Goal: Task Accomplishment & Management: Complete application form

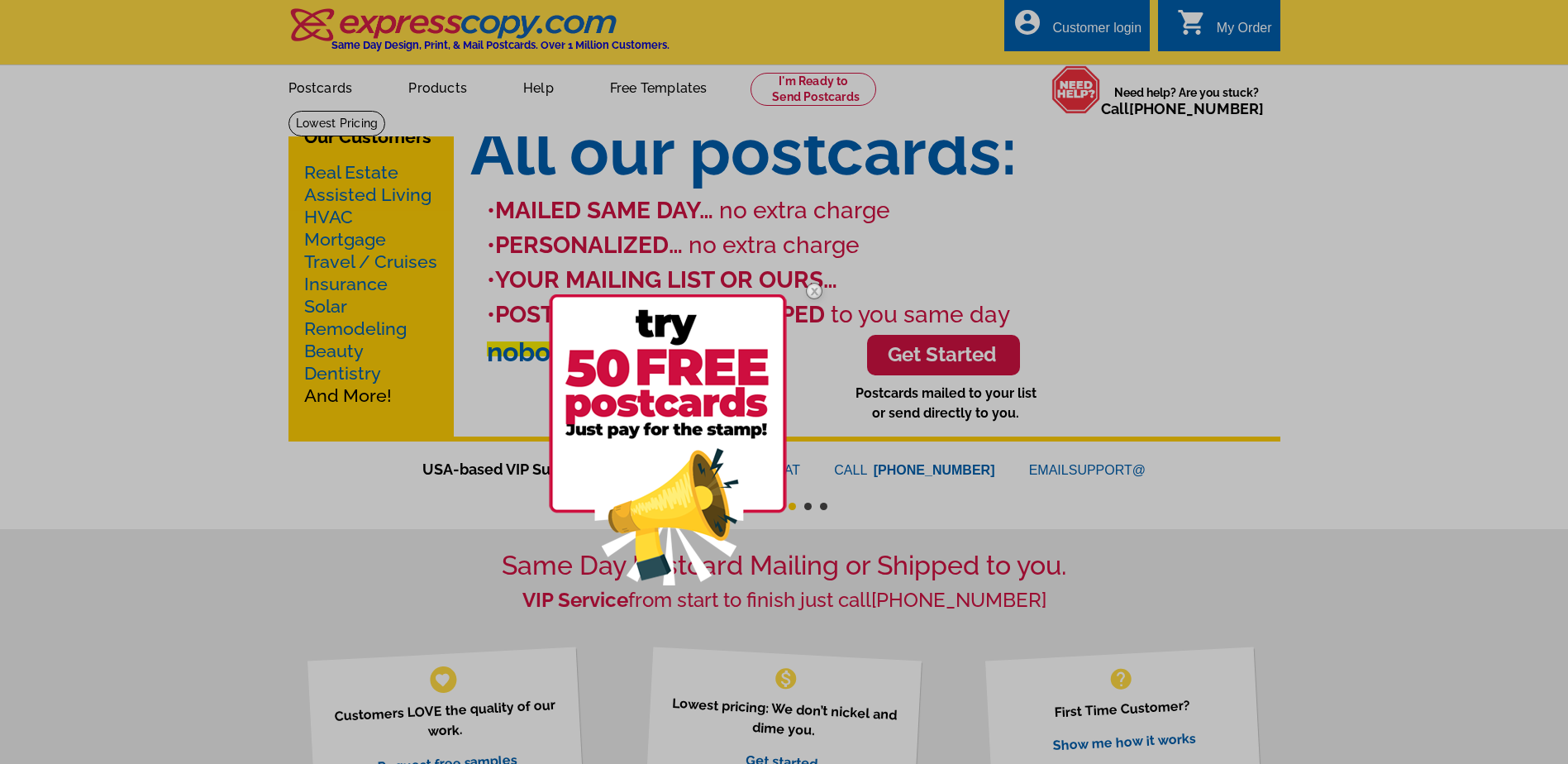
click at [812, 293] on img at bounding box center [814, 291] width 48 height 48
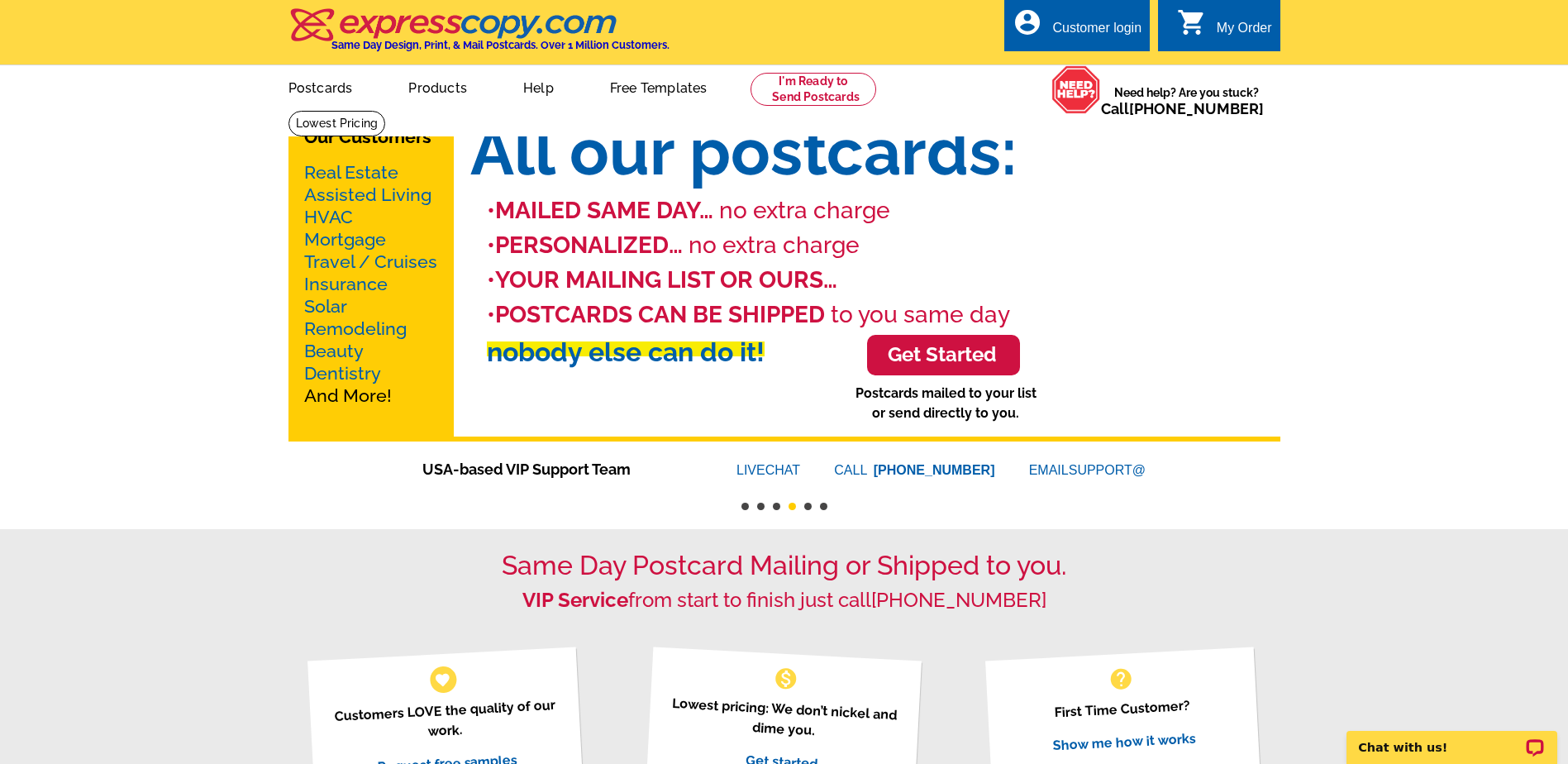
drag, startPoint x: 881, startPoint y: 606, endPoint x: 1113, endPoint y: 42, distance: 609.9
click at [1105, 20] on div "Customer login" at bounding box center [1097, 32] width 90 height 23
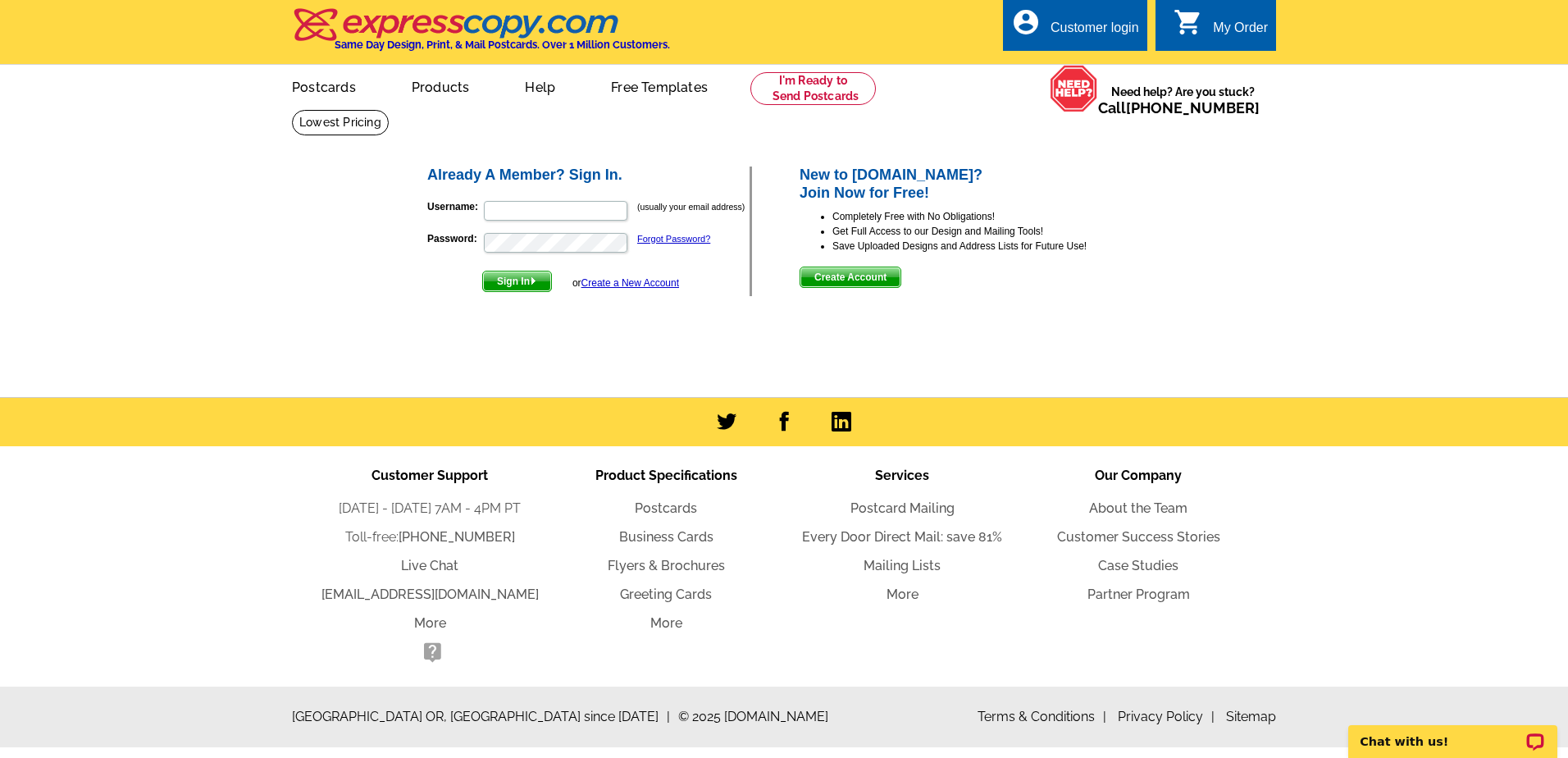
click at [651, 283] on link "Create a New Account" at bounding box center [630, 283] width 98 height 11
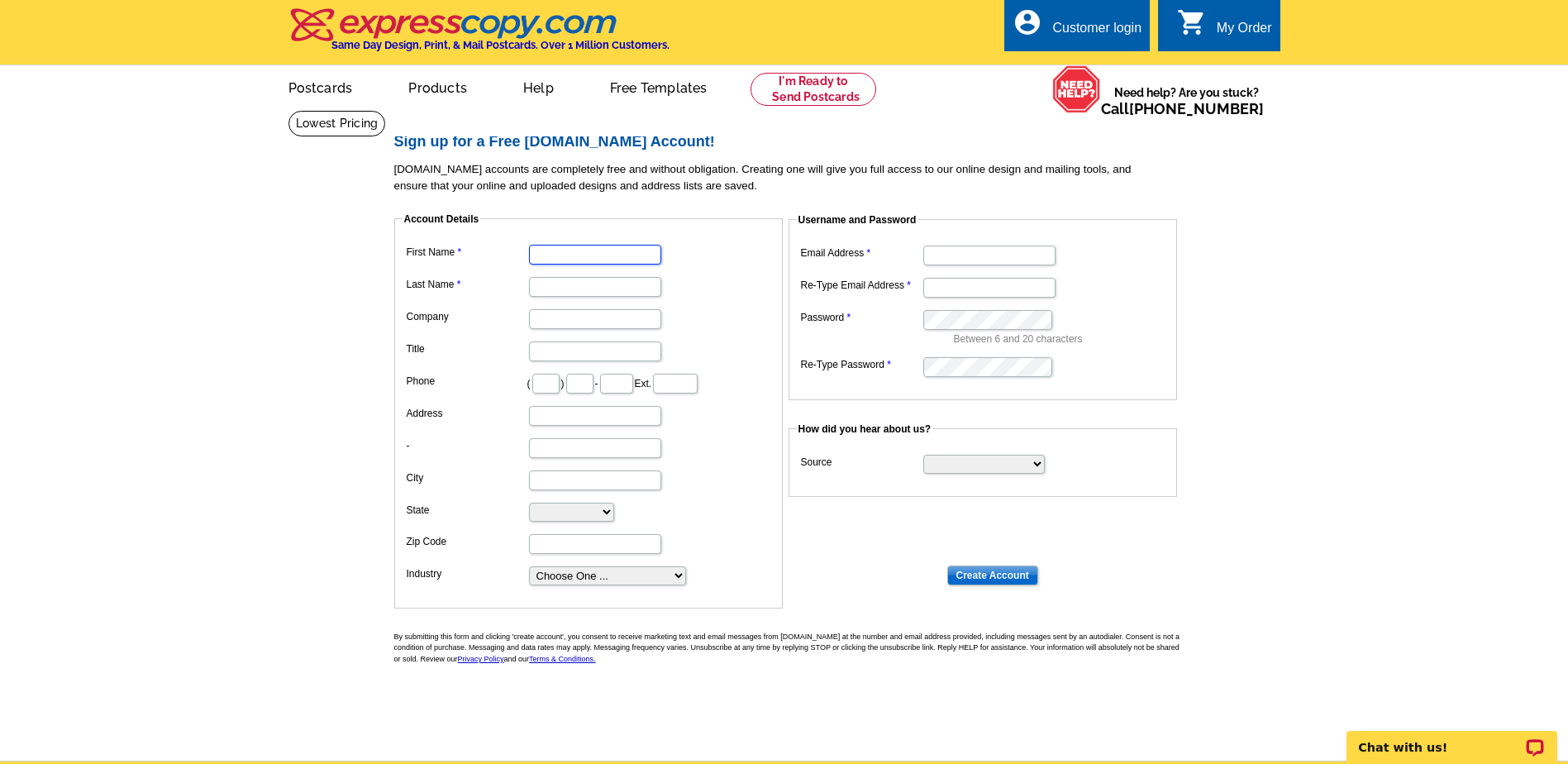
click at [608, 265] on input "First Name" at bounding box center [595, 255] width 132 height 20
type input "Dalen"
type input "Hinatsu"
type input "Cushman and Wakefield"
type input "48091"
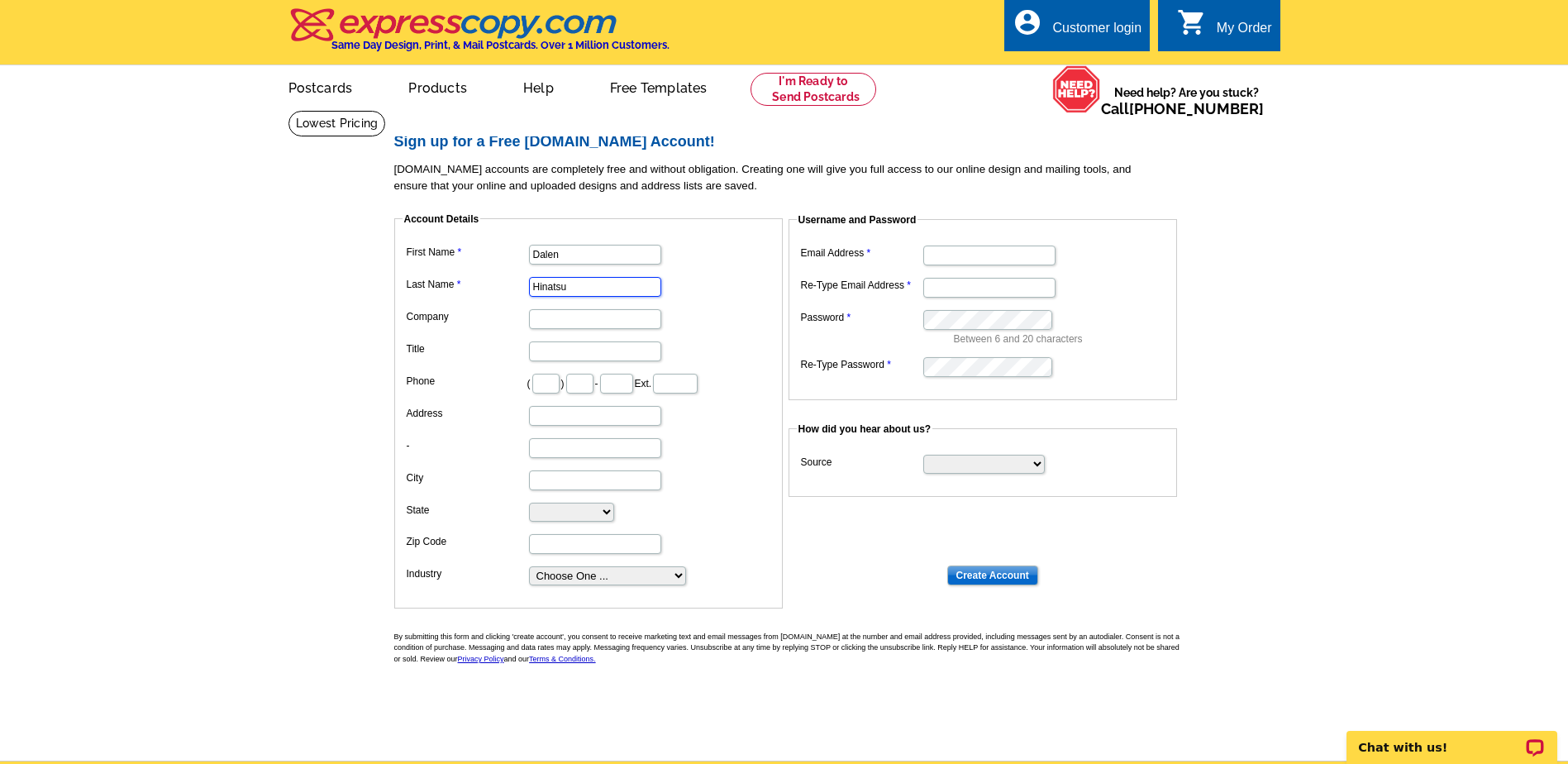
type input "dalen.hinatsu@cushwake.com"
click at [548, 580] on select "Choose One ... Residential Real Estate Accounting Agriculture Architecture Arts…" at bounding box center [607, 576] width 157 height 19
select select "6"
click at [529, 568] on select "Choose One ... Residential Real Estate Accounting Agriculture Architecture Arts…" at bounding box center [607, 576] width 157 height 19
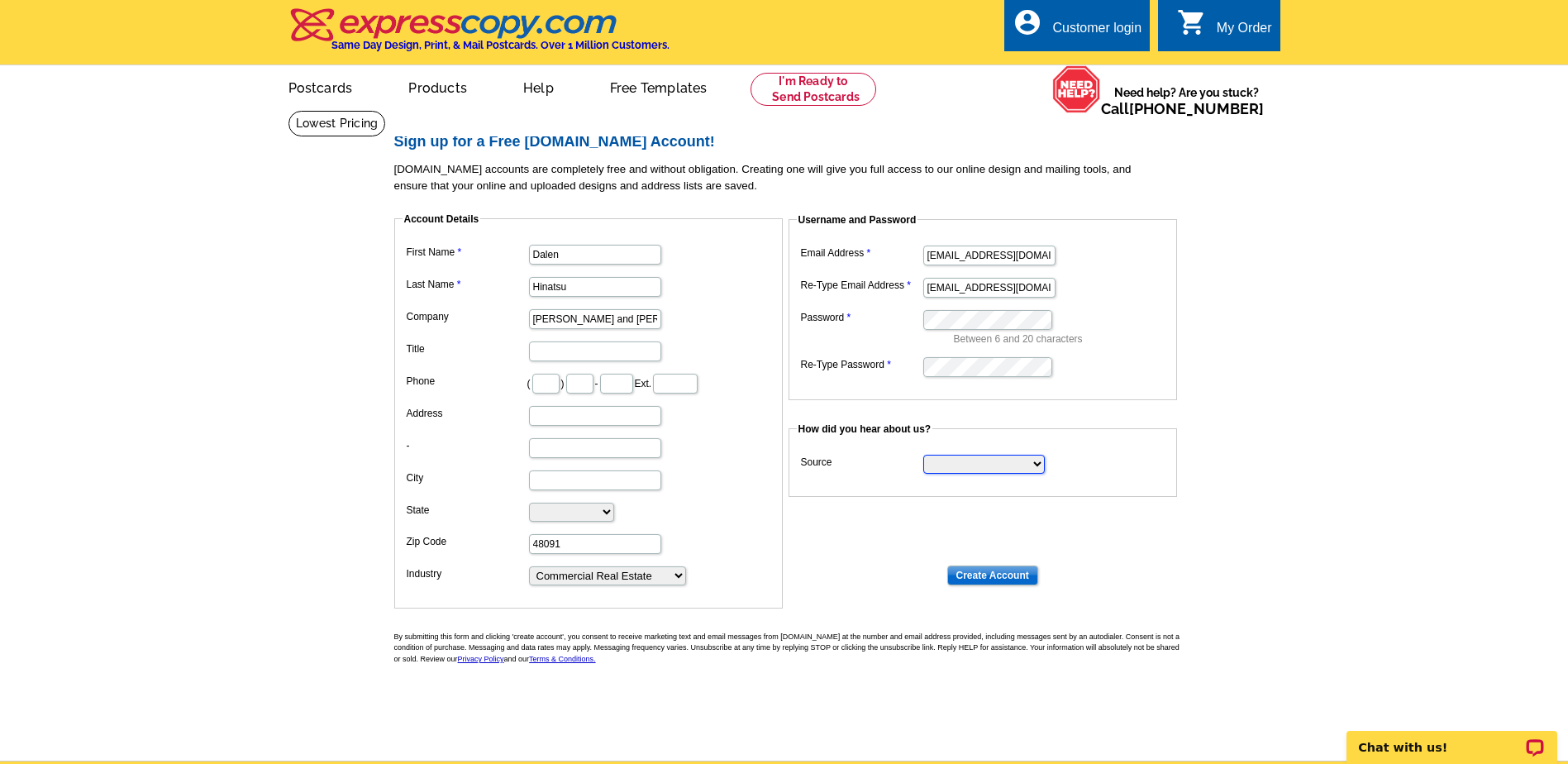
click at [953, 467] on select "Search Engine Television Ad Direct Mail Postcard Email Referred by a friend Oth…" at bounding box center [984, 464] width 122 height 19
click at [1143, 463] on dd "Search Engine Television Ad Direct Mail Postcard Email Referred by a friend Oth…" at bounding box center [983, 463] width 372 height 25
click at [1000, 571] on input "Create Account" at bounding box center [993, 576] width 91 height 20
